Goal: Information Seeking & Learning: Compare options

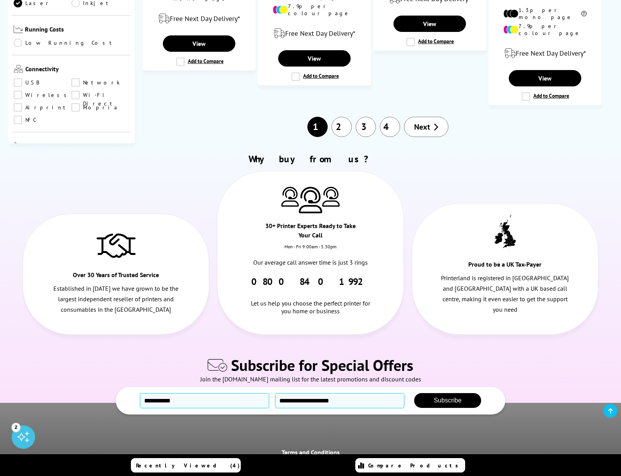
scroll to position [951, 0]
click at [424, 117] on link "Next" at bounding box center [426, 127] width 44 height 20
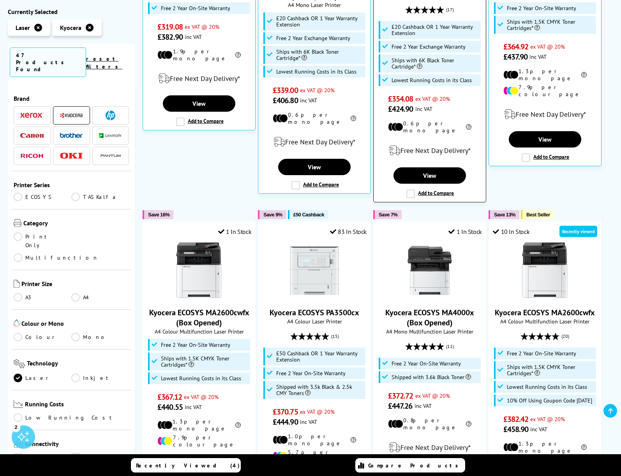
scroll to position [280, 0]
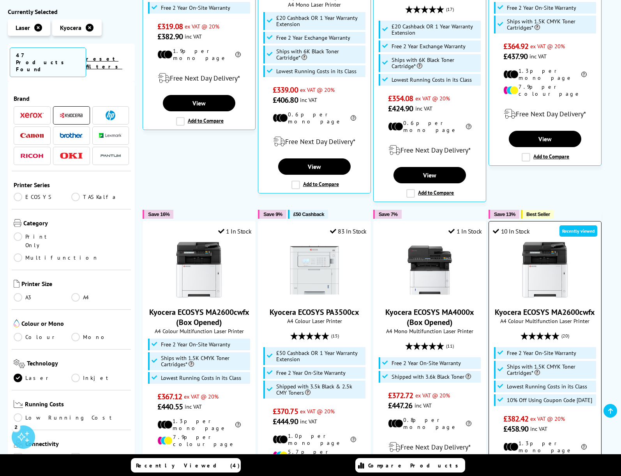
click at [541, 308] on link "Kyocera ECOSYS MA2600cwfx" at bounding box center [545, 312] width 100 height 10
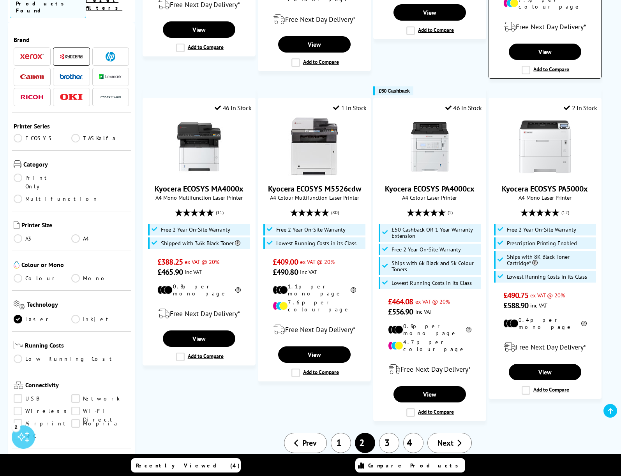
scroll to position [844, 0]
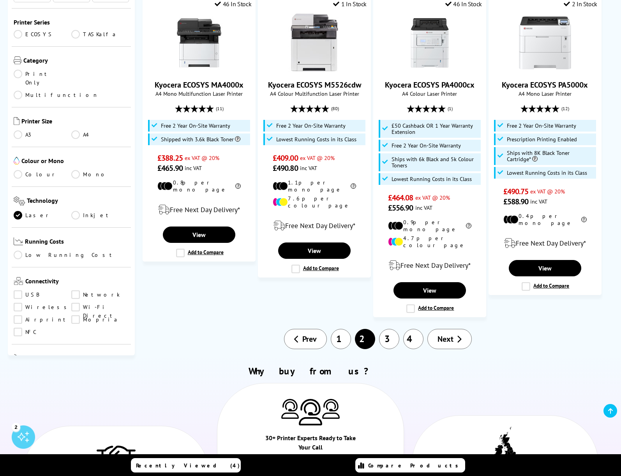
click at [457, 329] on link "Next" at bounding box center [449, 339] width 44 height 20
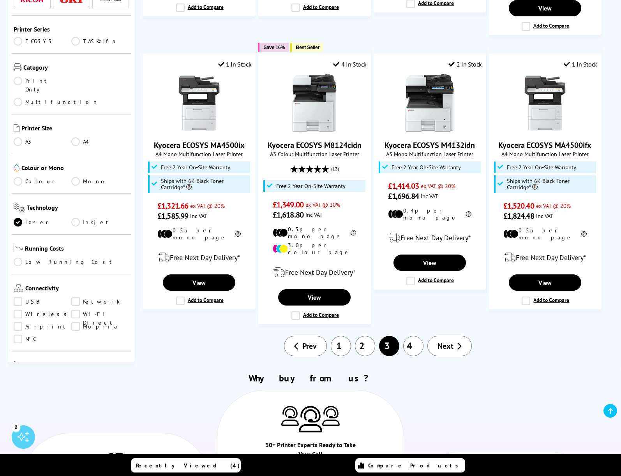
scroll to position [745, 0]
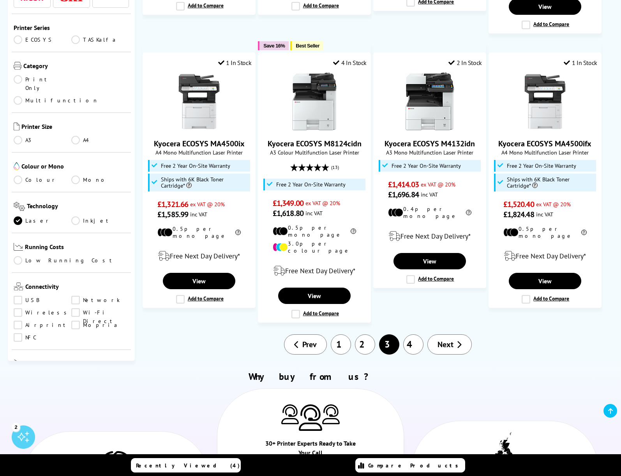
click at [362, 335] on link "2" at bounding box center [365, 345] width 20 height 20
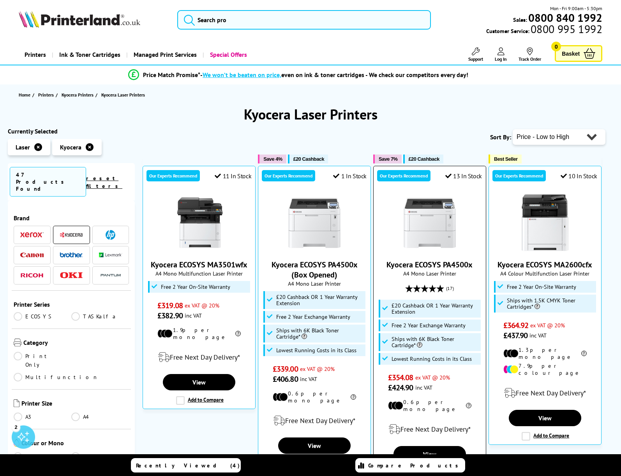
scroll to position [2, 0]
